Goal: Information Seeking & Learning: Understand process/instructions

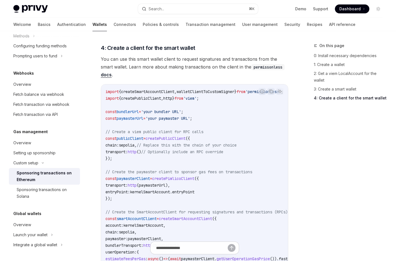
scroll to position [728, 0]
click at [164, 182] on span "paymasterUrl" at bounding box center [152, 184] width 27 height 5
click at [104, 71] on link "docs" at bounding box center [106, 74] width 11 height 6
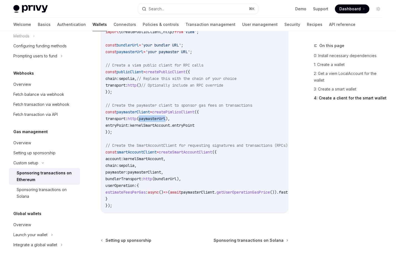
scroll to position [795, 0]
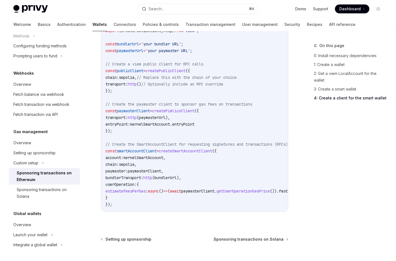
click at [169, 122] on span "kernelSmartAccount" at bounding box center [150, 124] width 40 height 5
click at [166, 122] on span "kernelSmartAccount" at bounding box center [150, 124] width 40 height 5
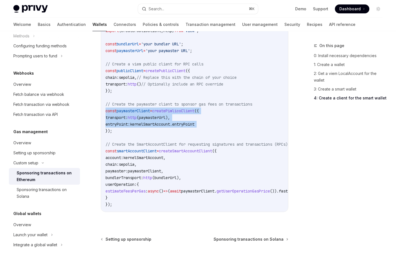
drag, startPoint x: 166, startPoint y: 118, endPoint x: 129, endPoint y: 104, distance: 39.8
click at [129, 104] on code "import { createSmartAccountClient , walletClientToCustomSigner } from 'permissi…" at bounding box center [204, 114] width 196 height 187
click at [118, 122] on span "entryPoint:" at bounding box center [118, 124] width 24 height 5
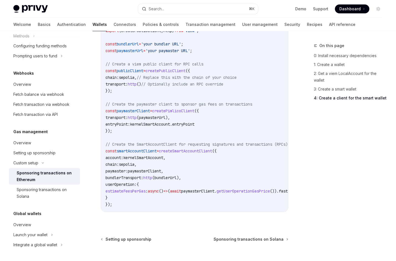
click at [118, 122] on span "entryPoint:" at bounding box center [118, 124] width 24 height 5
drag, startPoint x: 118, startPoint y: 116, endPoint x: 118, endPoint y: 113, distance: 3.1
click at [118, 113] on code "import { createSmartAccountClient , walletClientToCustomSigner } from 'permissi…" at bounding box center [204, 114] width 196 height 187
click at [118, 115] on span "transport:" at bounding box center [117, 117] width 22 height 5
